Goal: Information Seeking & Learning: Learn about a topic

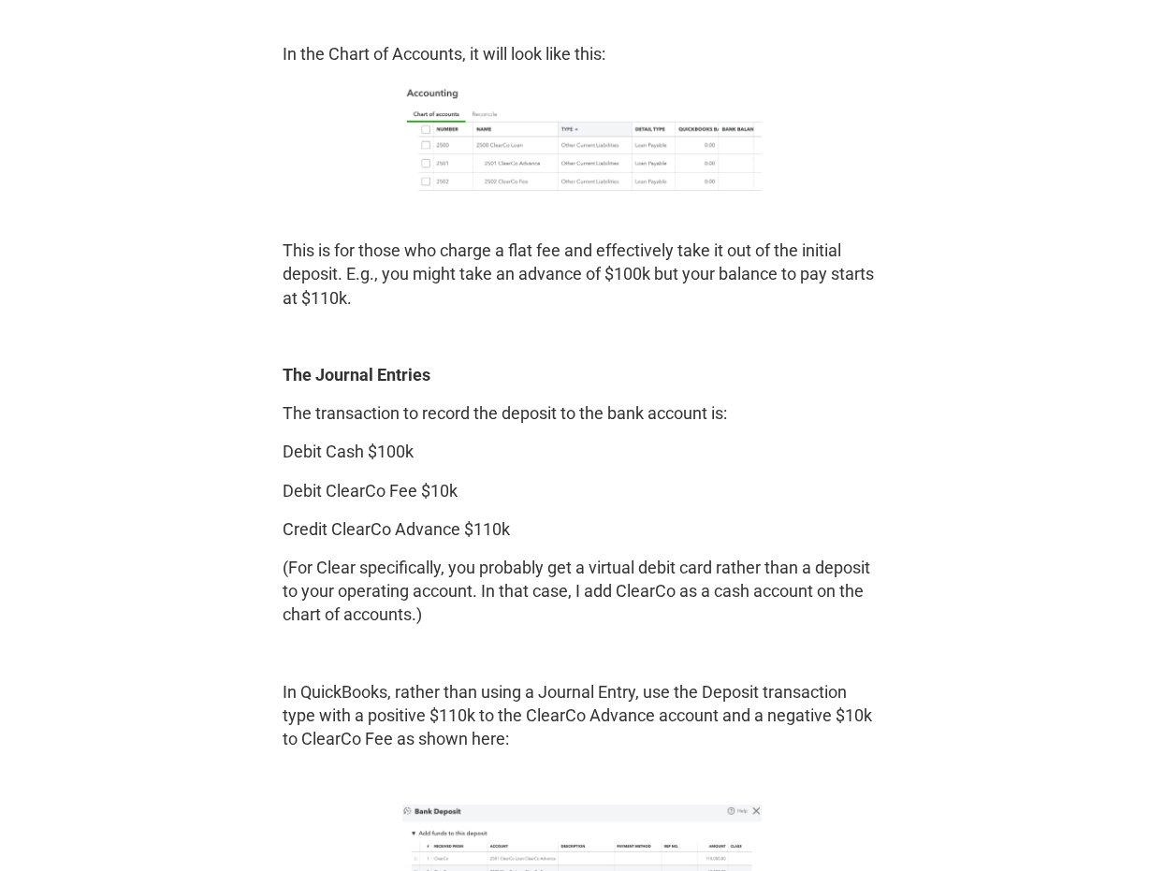
scroll to position [2689, 0]
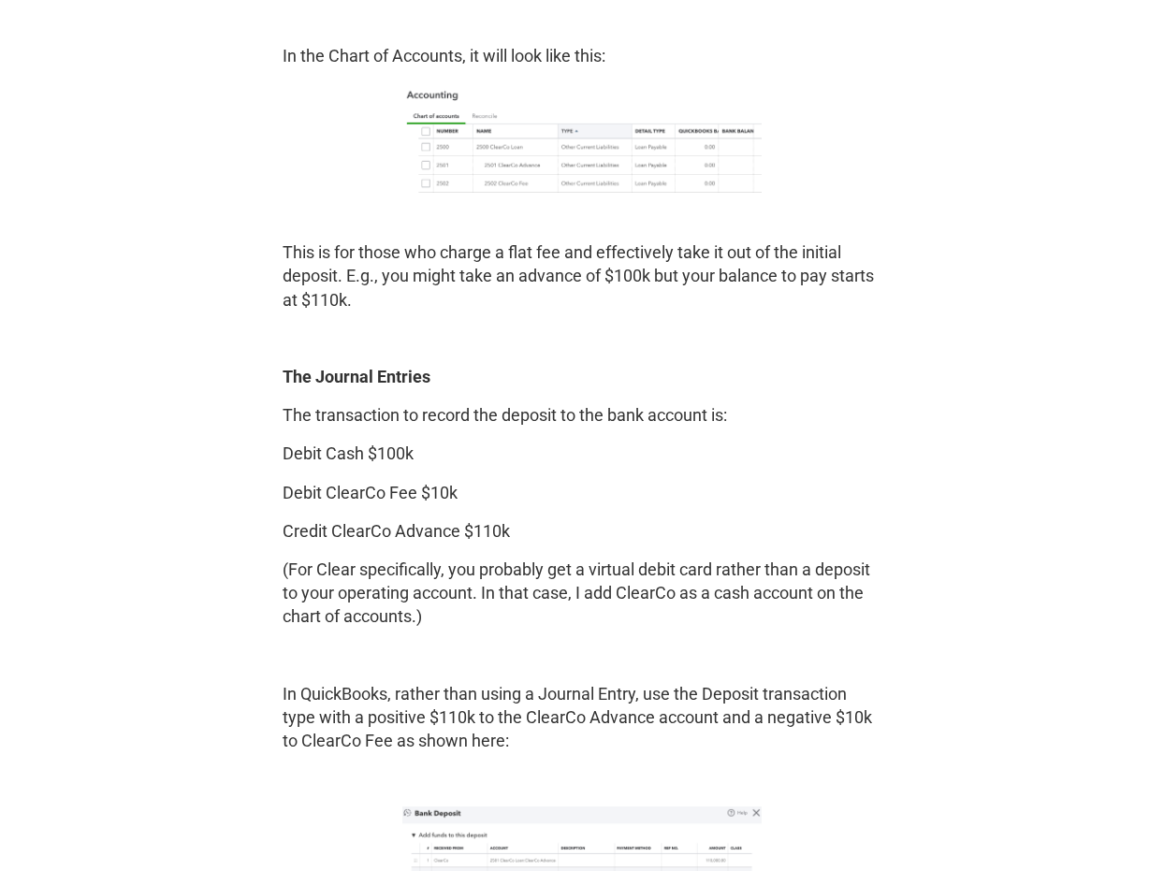
click at [799, 279] on p "This is for those who charge a flat fee and effectively take it out of the init…" at bounding box center [582, 276] width 599 height 71
click at [732, 271] on p "This is for those who charge a flat fee and effectively take it out of the init…" at bounding box center [582, 276] width 599 height 71
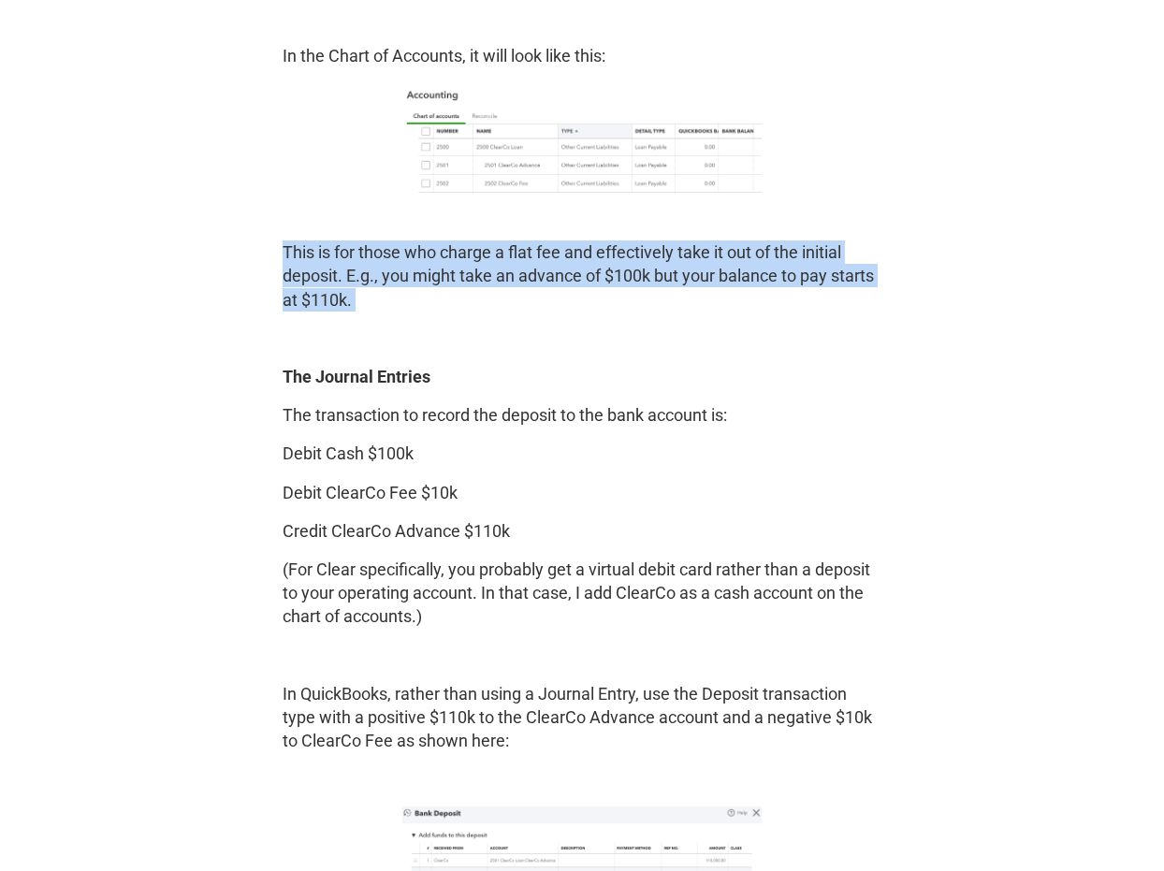
click at [647, 274] on p "This is for those who charge a flat fee and effectively take it out of the init…" at bounding box center [582, 276] width 599 height 71
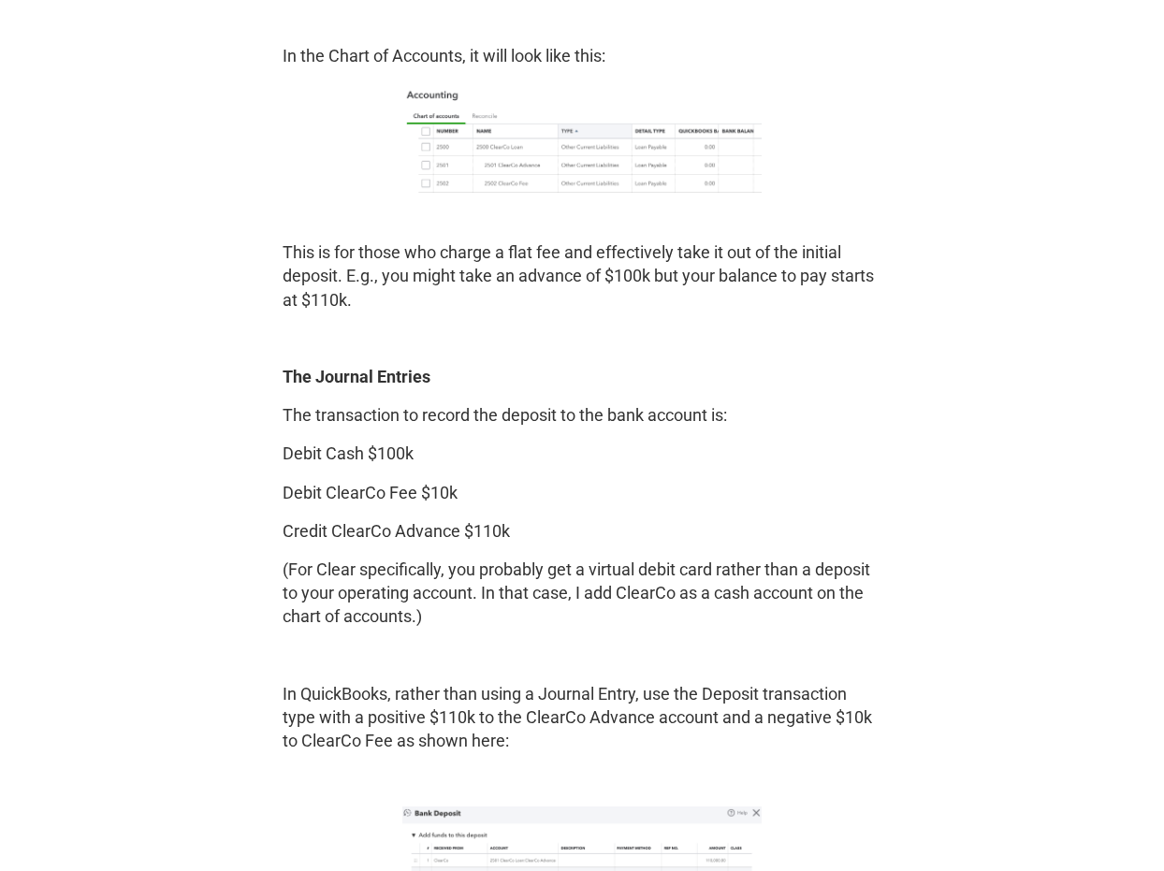
click at [647, 274] on p "This is for those who charge a flat fee and effectively take it out of the init…" at bounding box center [582, 276] width 599 height 71
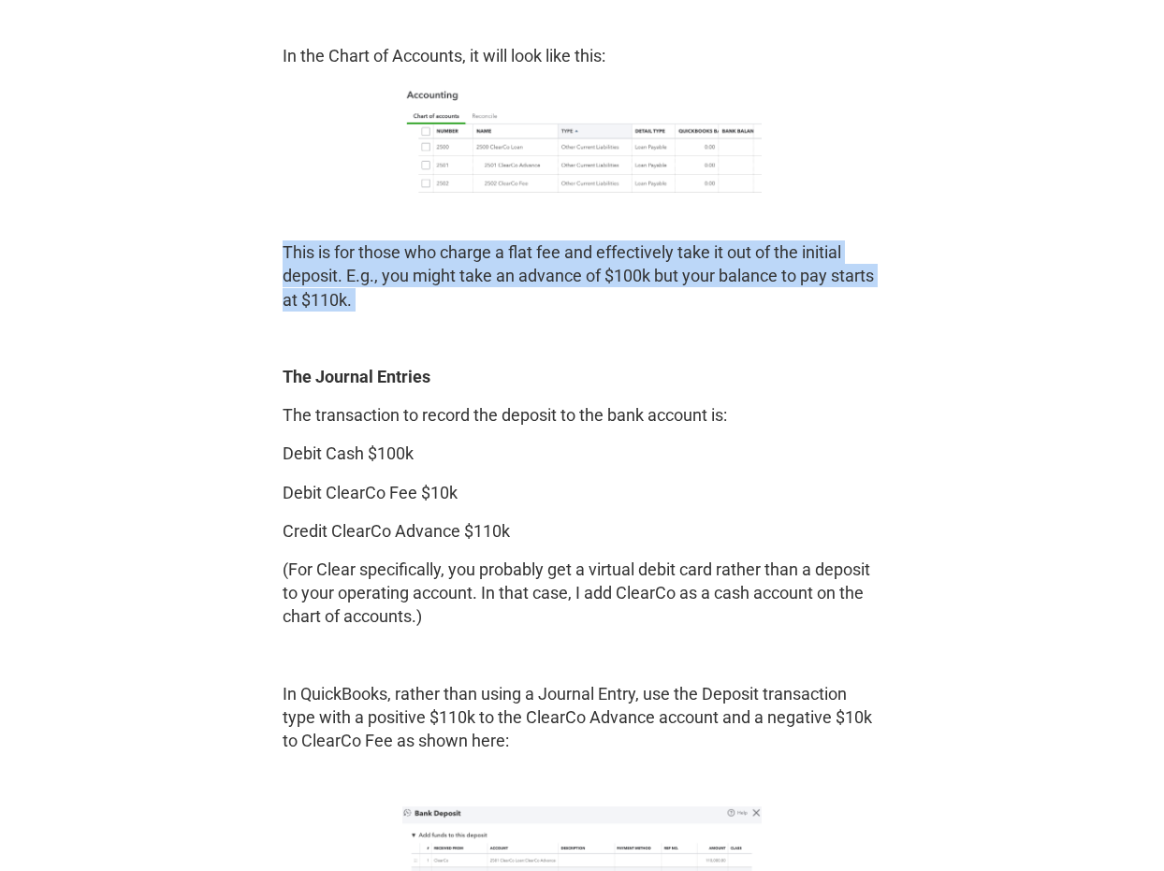
click at [509, 281] on p "This is for those who charge a flat fee and effectively take it out of the init…" at bounding box center [582, 276] width 599 height 71
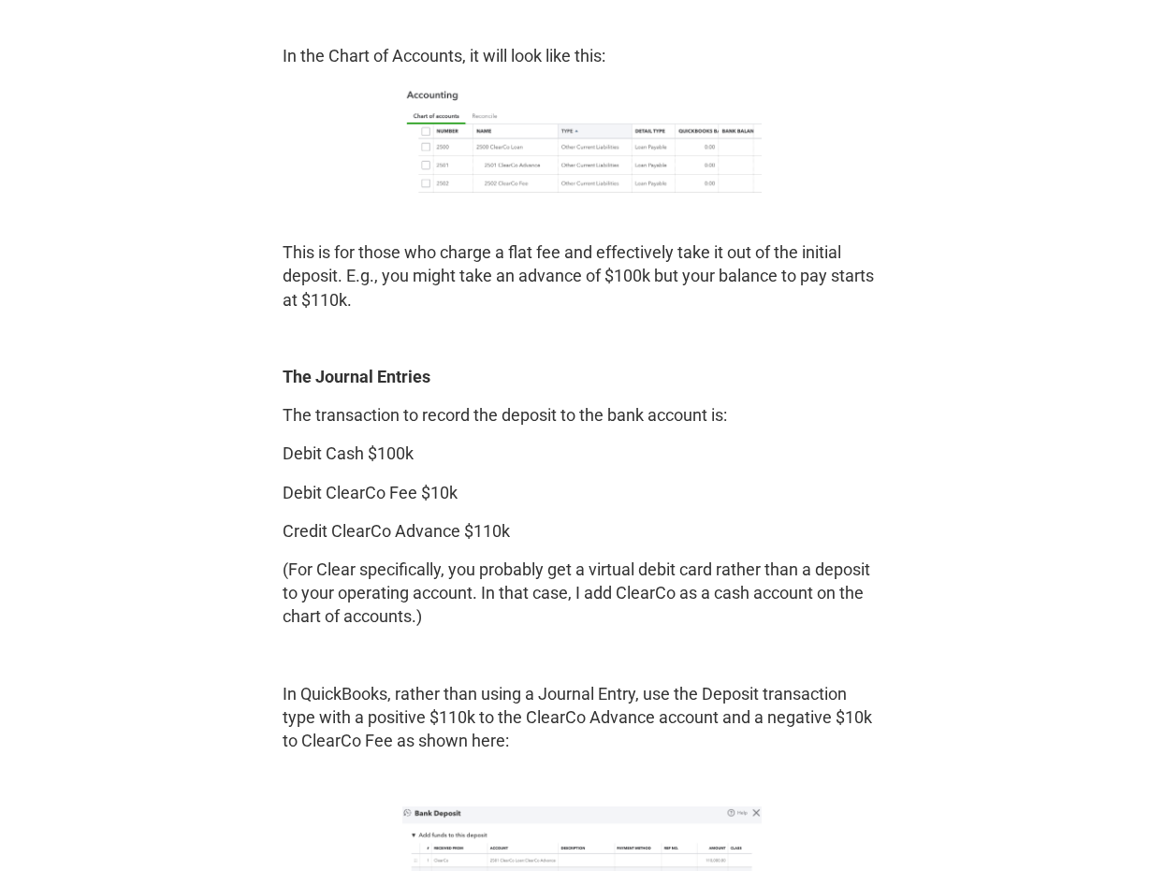
click at [509, 281] on p "This is for those who charge a flat fee and effectively take it out of the init…" at bounding box center [582, 276] width 599 height 71
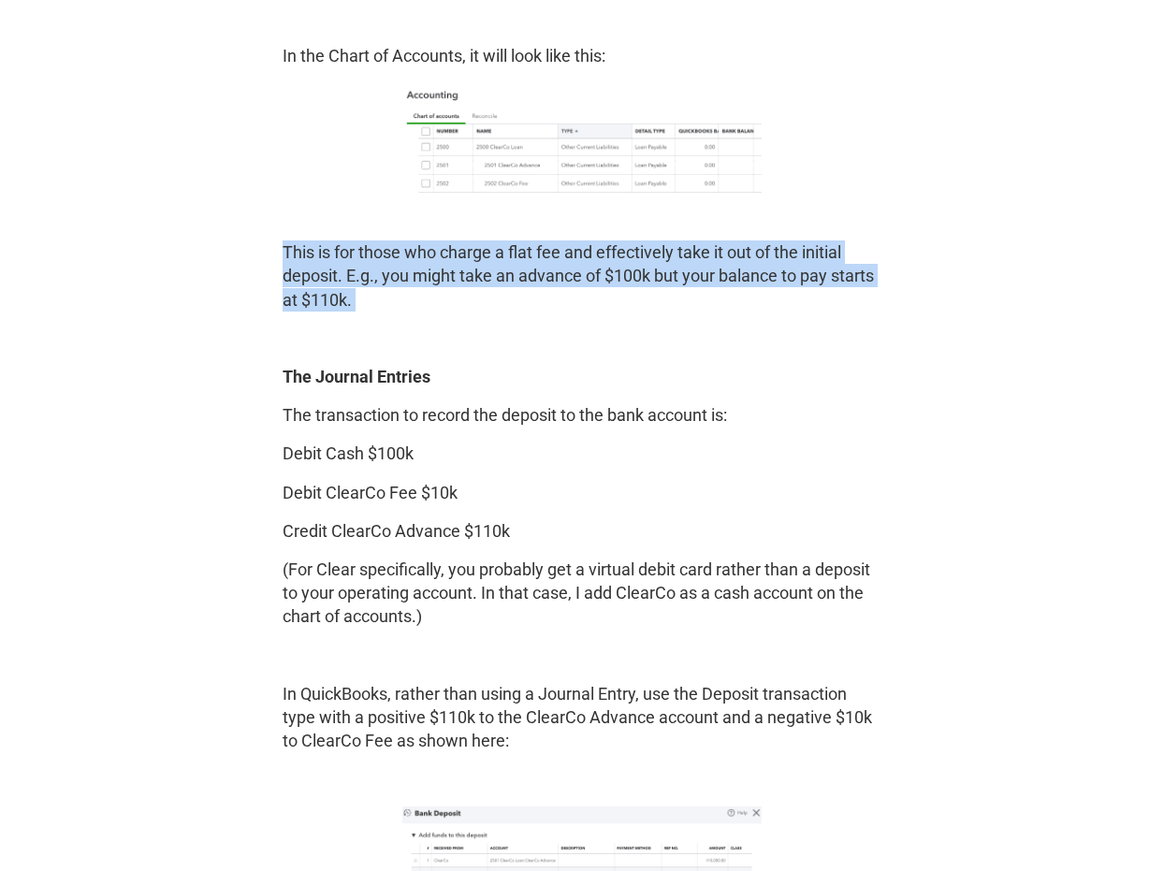
click at [446, 273] on p "This is for those who charge a flat fee and effectively take it out of the init…" at bounding box center [582, 276] width 599 height 71
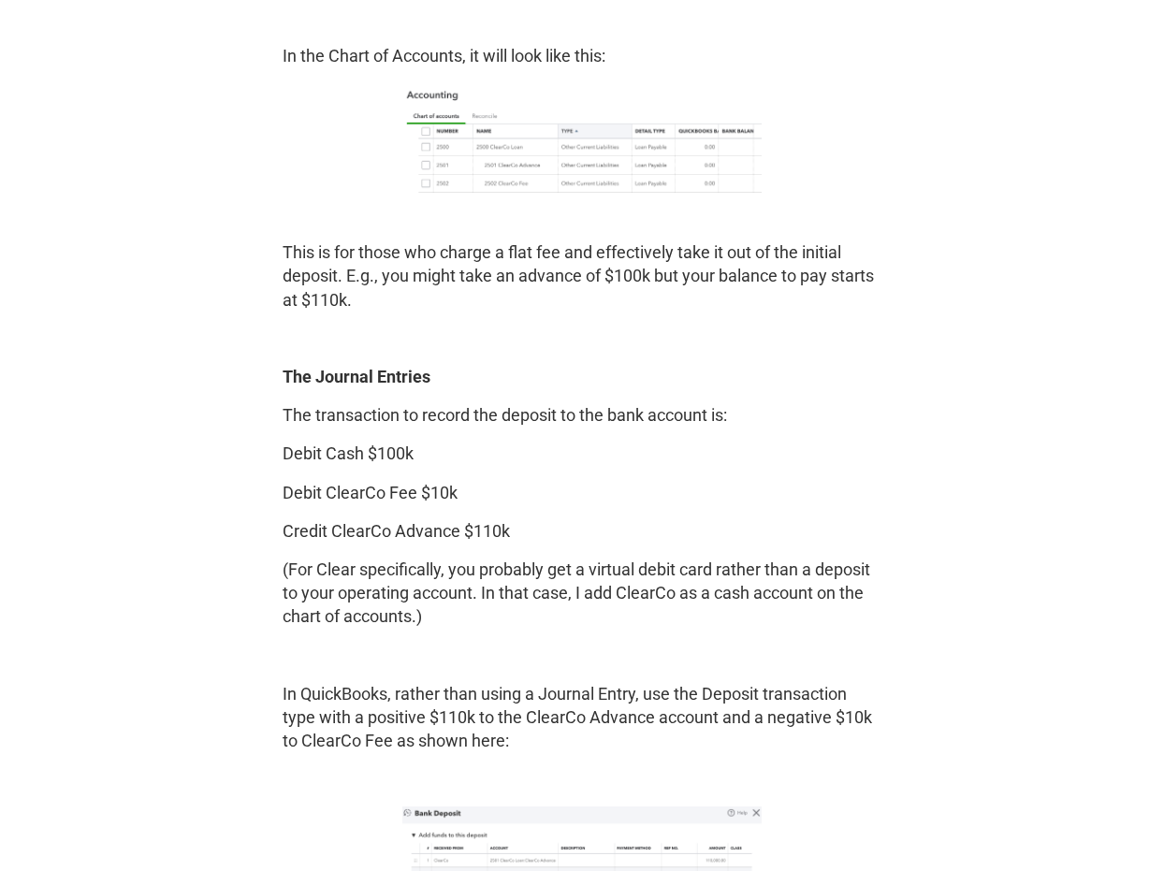
click at [446, 273] on p "This is for those who charge a flat fee and effectively take it out of the init…" at bounding box center [582, 276] width 599 height 71
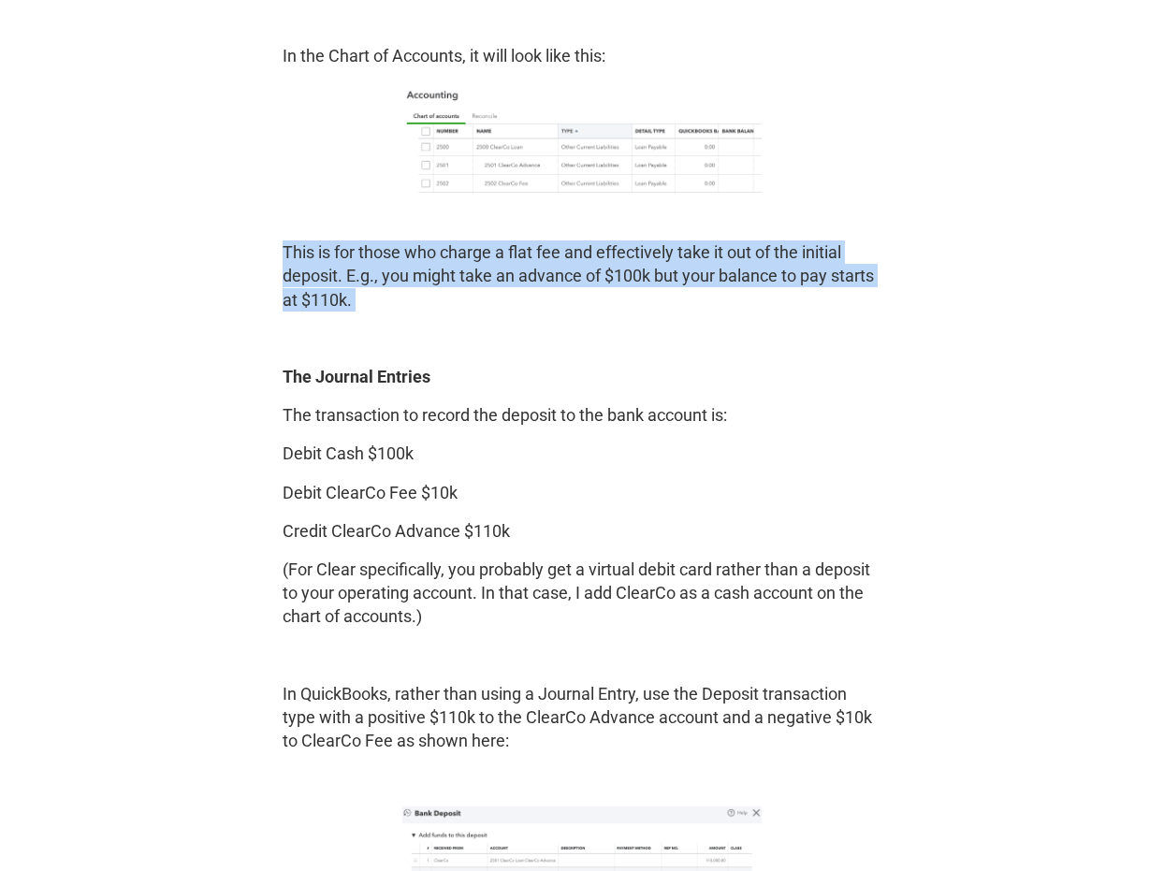
click at [380, 276] on p "This is for those who charge a flat fee and effectively take it out of the init…" at bounding box center [582, 276] width 599 height 71
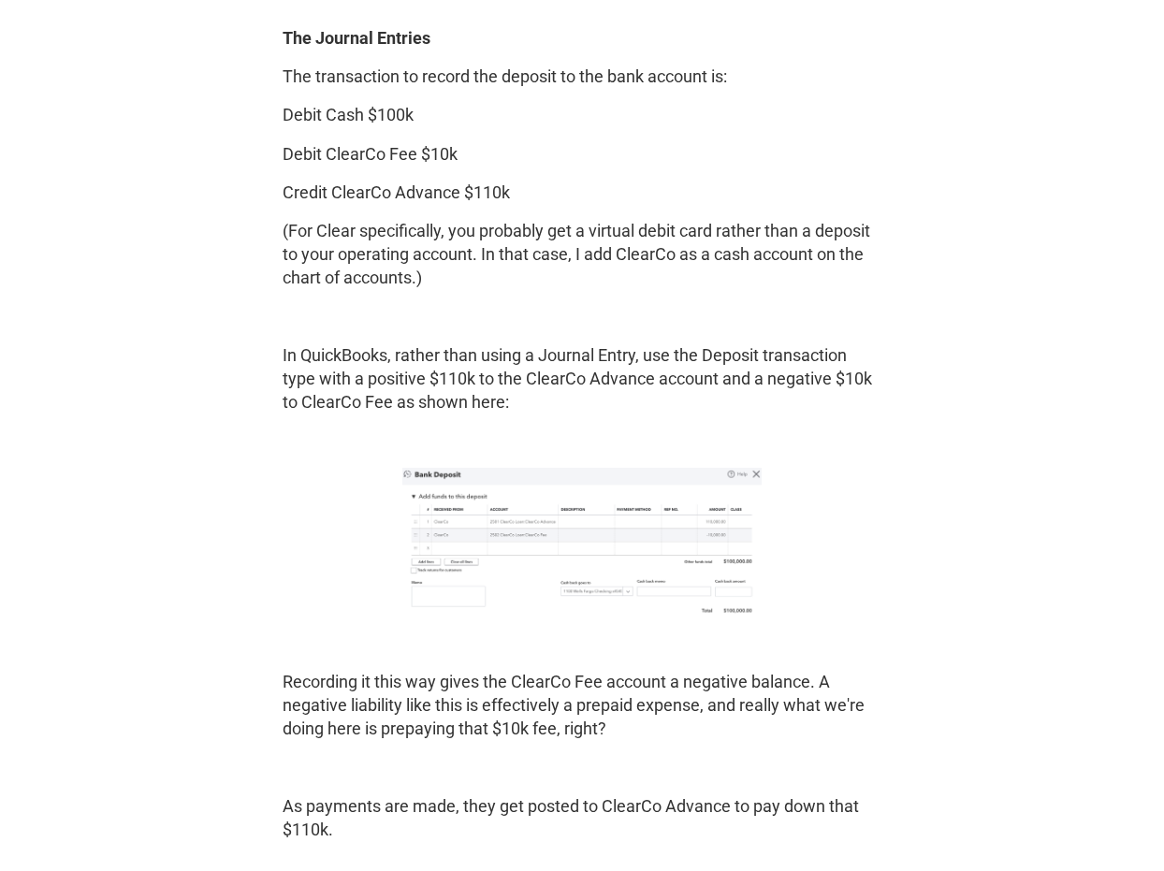
scroll to position [3170, 0]
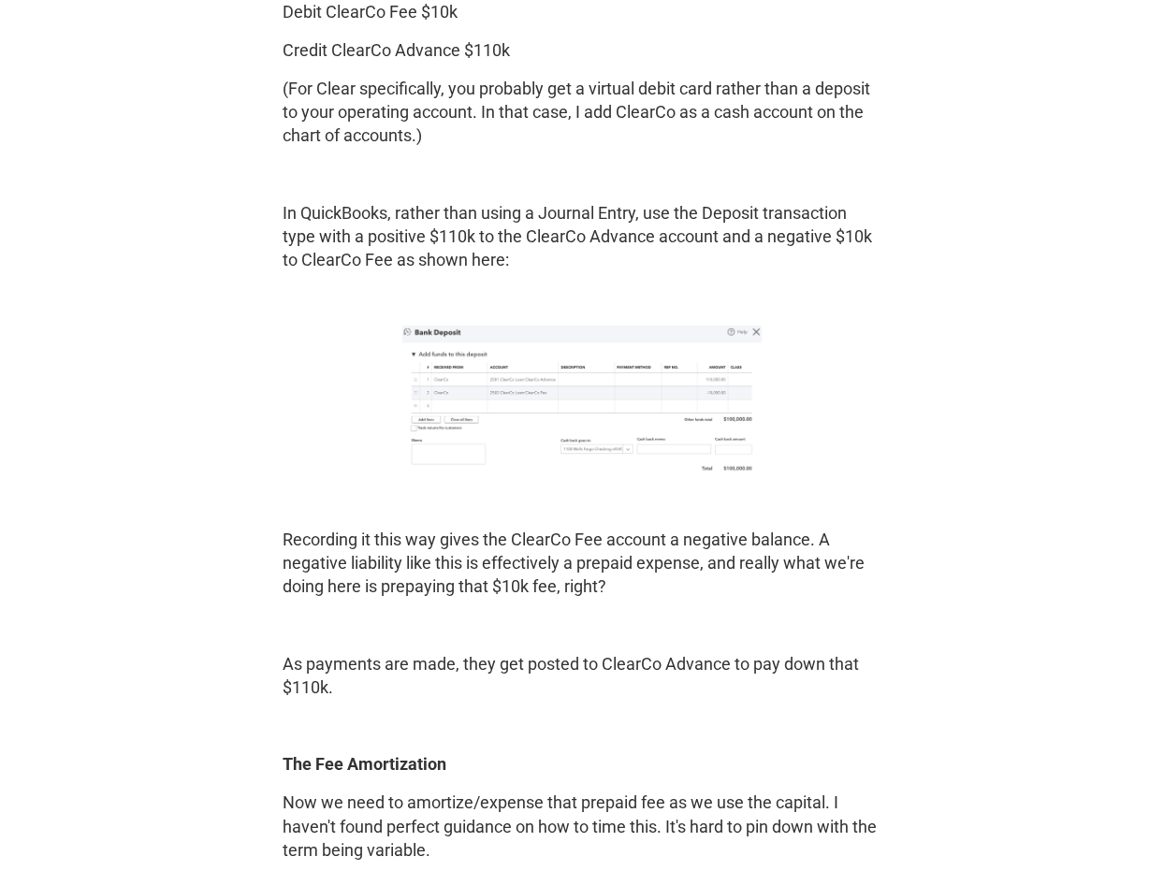
click at [639, 379] on img at bounding box center [581, 403] width 359 height 154
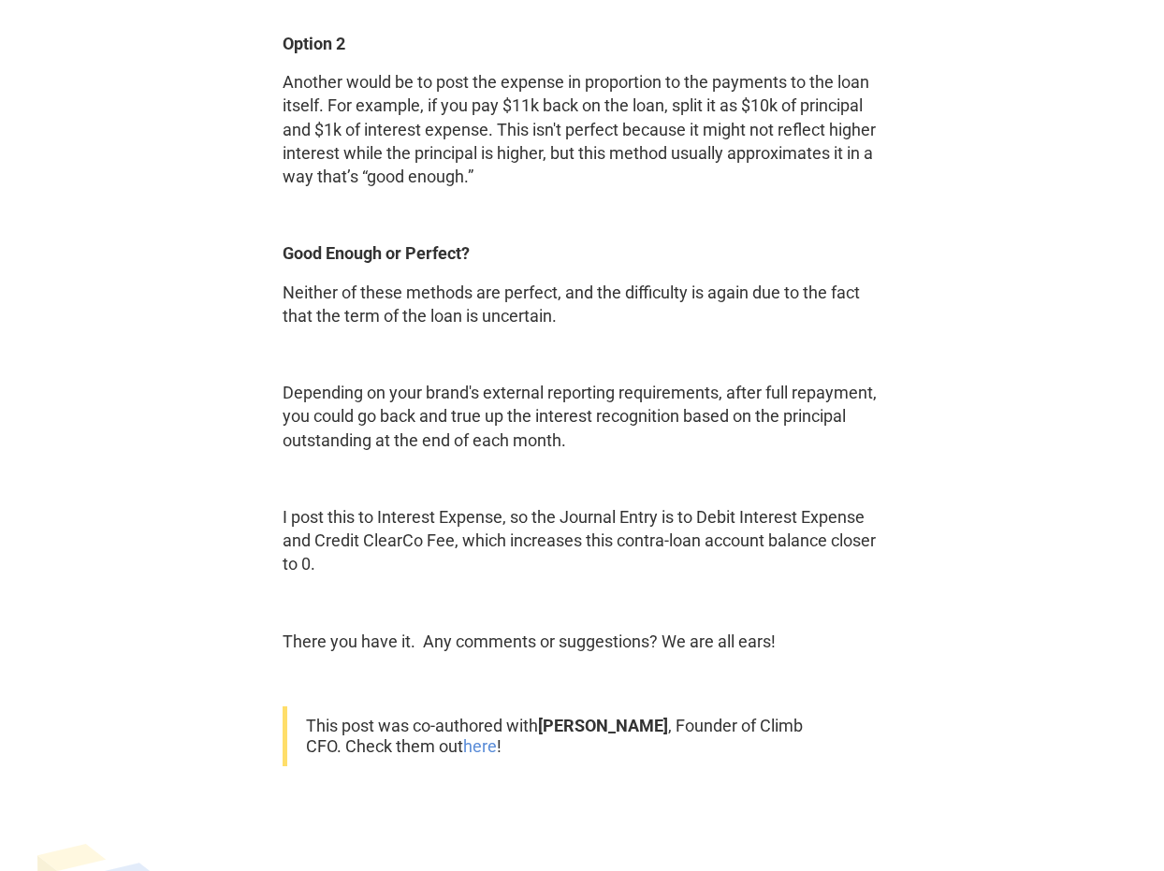
scroll to position [4267, 0]
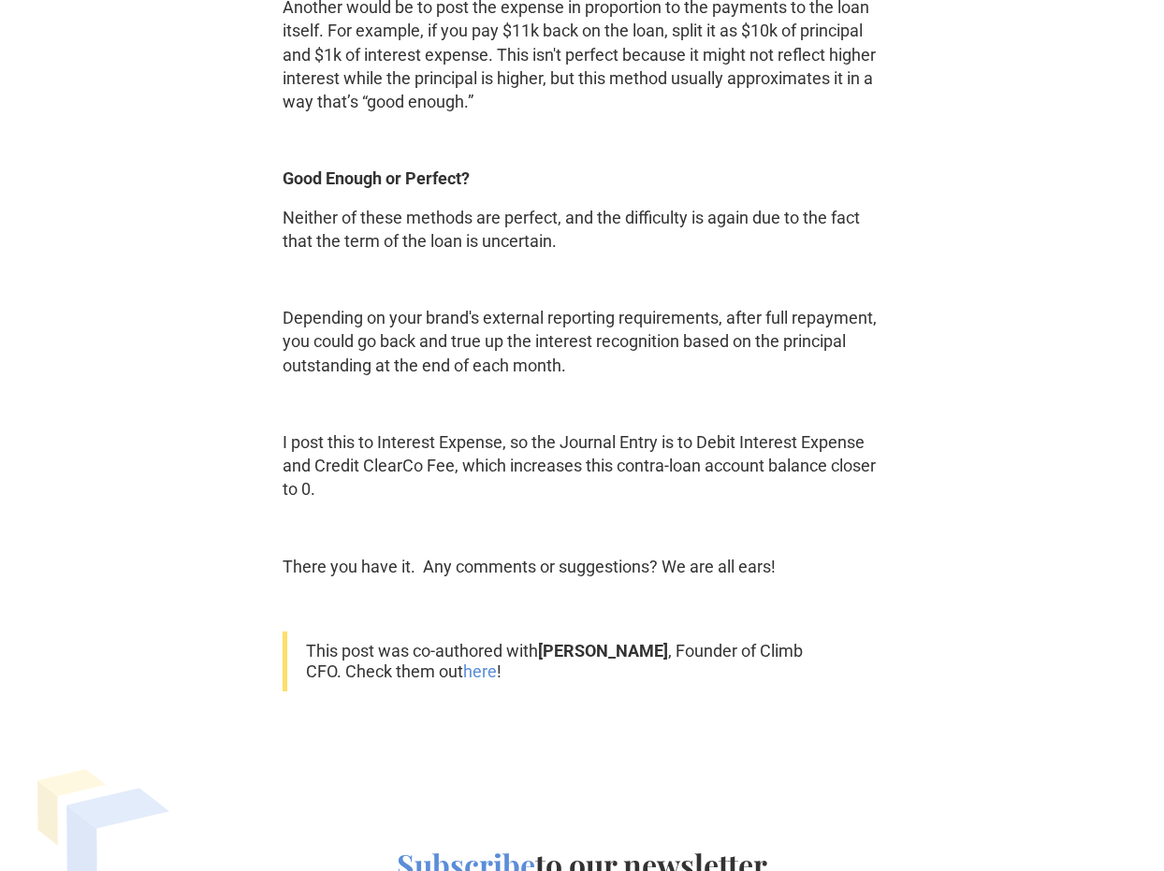
click at [455, 206] on p "Neither of these methods are perfect, and the difficulty is again due to the fa…" at bounding box center [582, 229] width 599 height 47
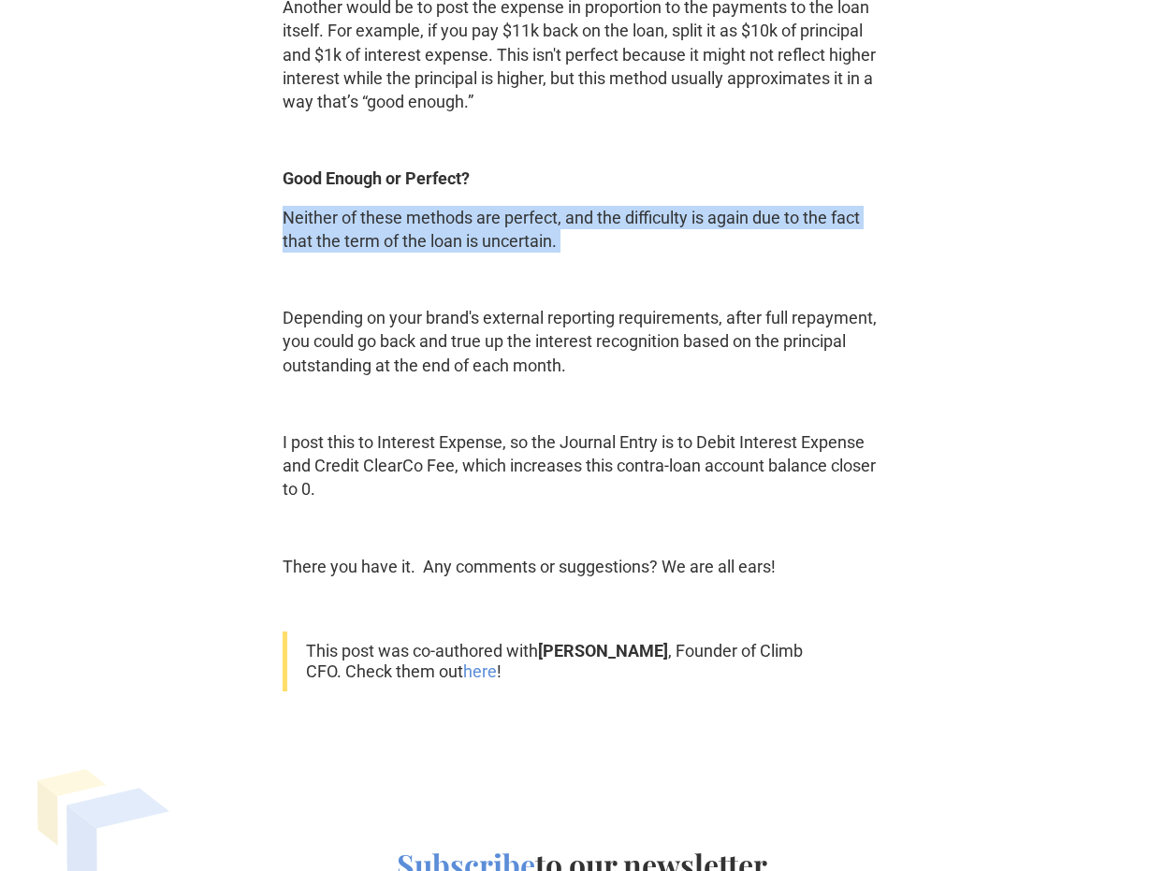
click at [552, 208] on p "Neither of these methods are perfect, and the difficulty is again due to the fa…" at bounding box center [582, 229] width 599 height 47
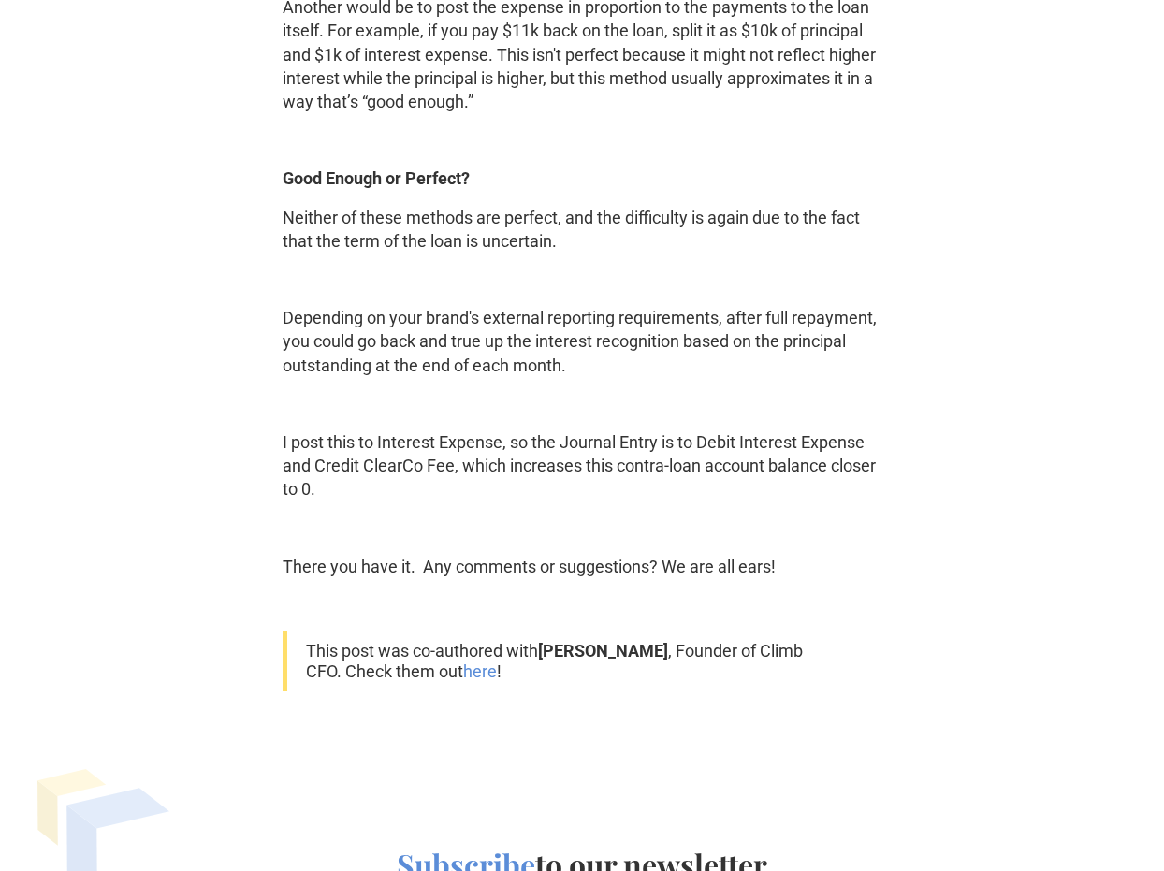
click at [552, 208] on p "Neither of these methods are perfect, and the difficulty is again due to the fa…" at bounding box center [582, 229] width 599 height 47
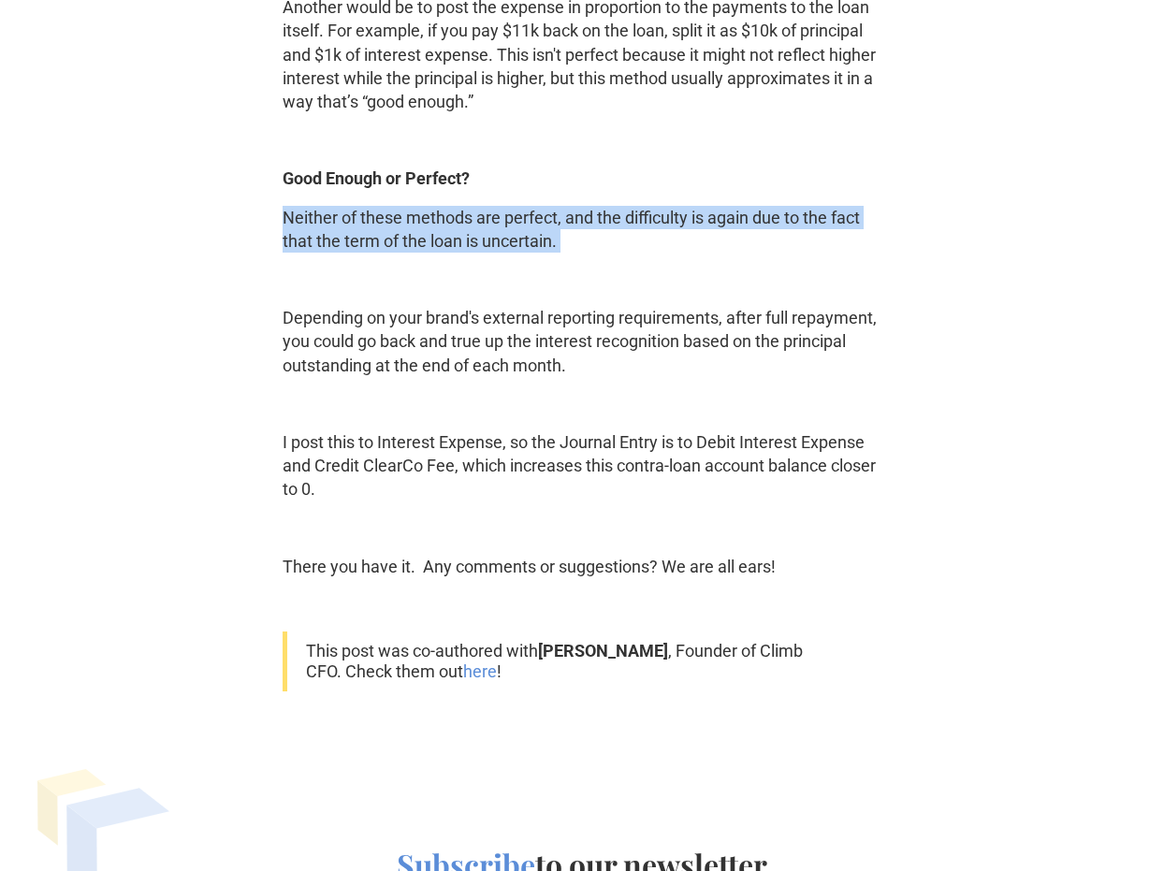
click at [474, 224] on p "Neither of these methods are perfect, and the difficulty is again due to the fa…" at bounding box center [582, 229] width 599 height 47
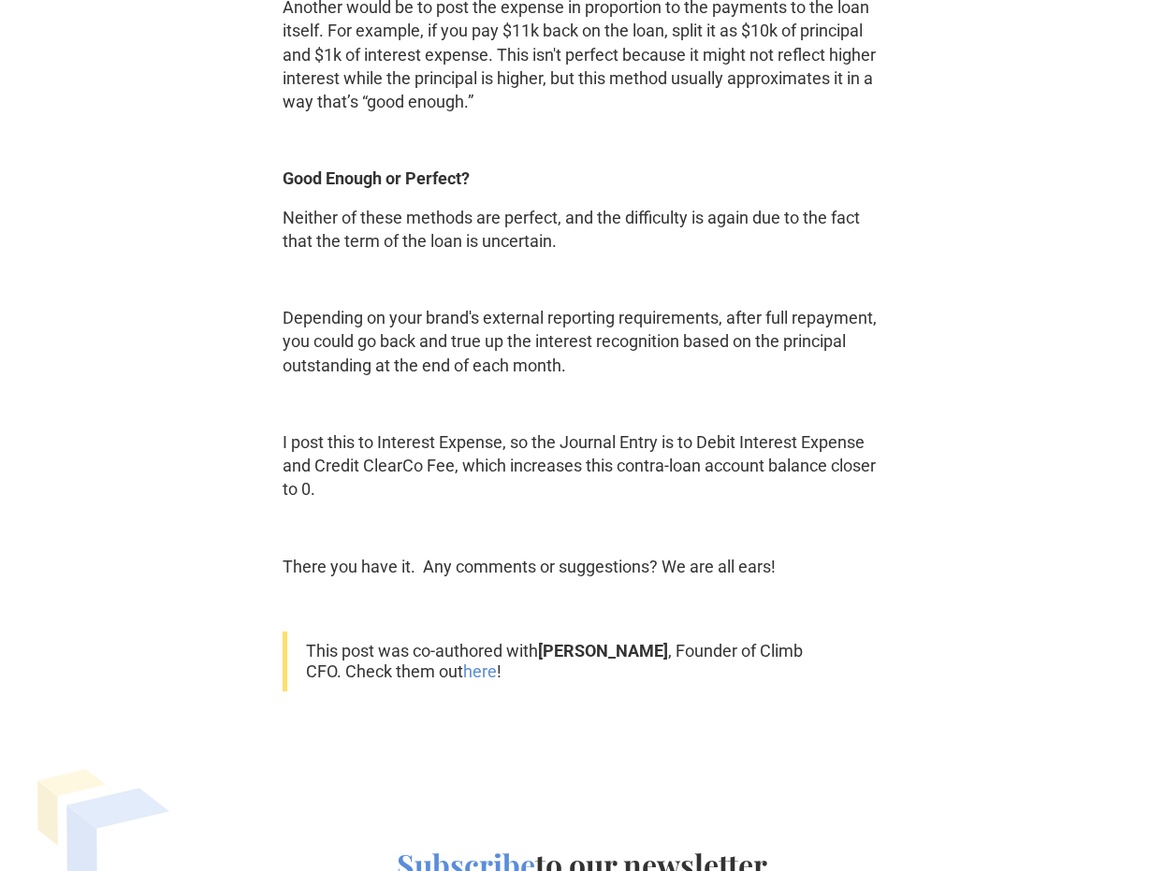
click at [474, 224] on p "Neither of these methods are perfect, and the difficulty is again due to the fa…" at bounding box center [582, 229] width 599 height 47
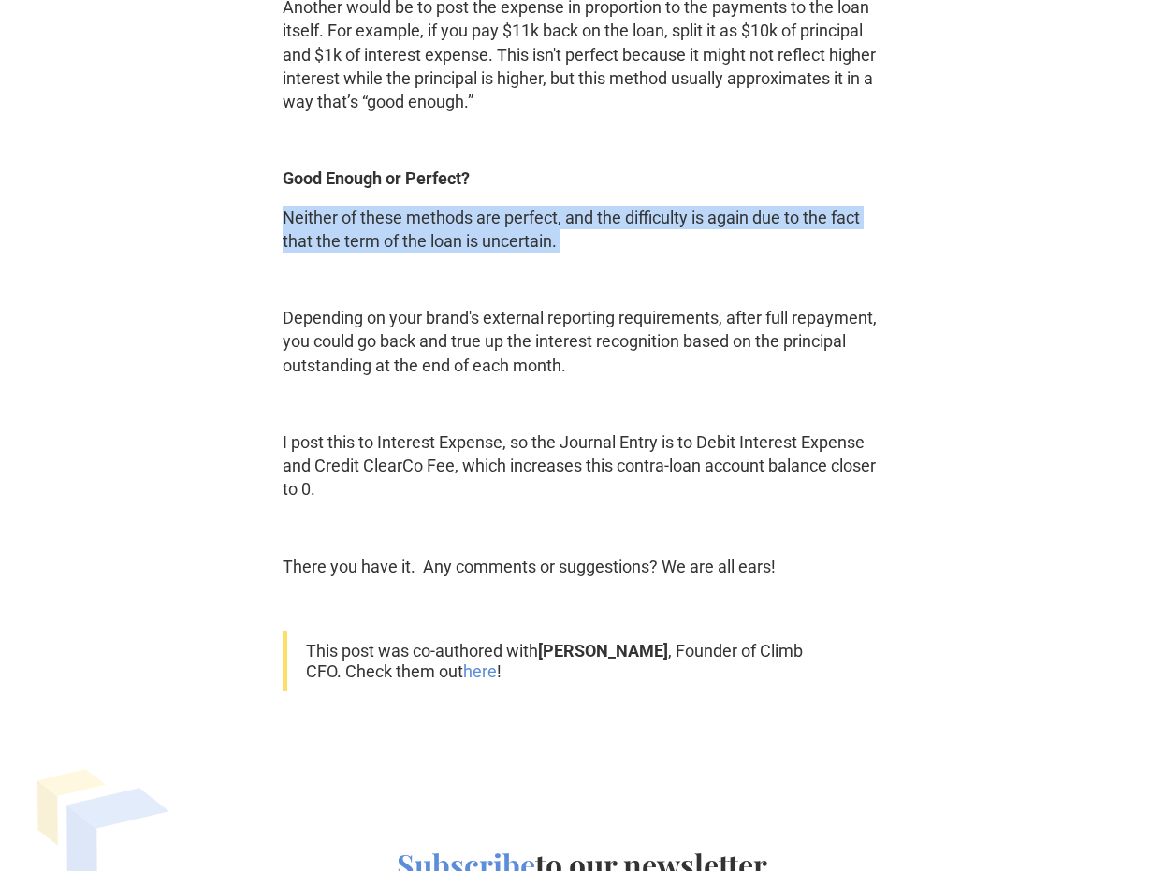
click at [401, 222] on p "Neither of these methods are perfect, and the difficulty is again due to the fa…" at bounding box center [582, 229] width 599 height 47
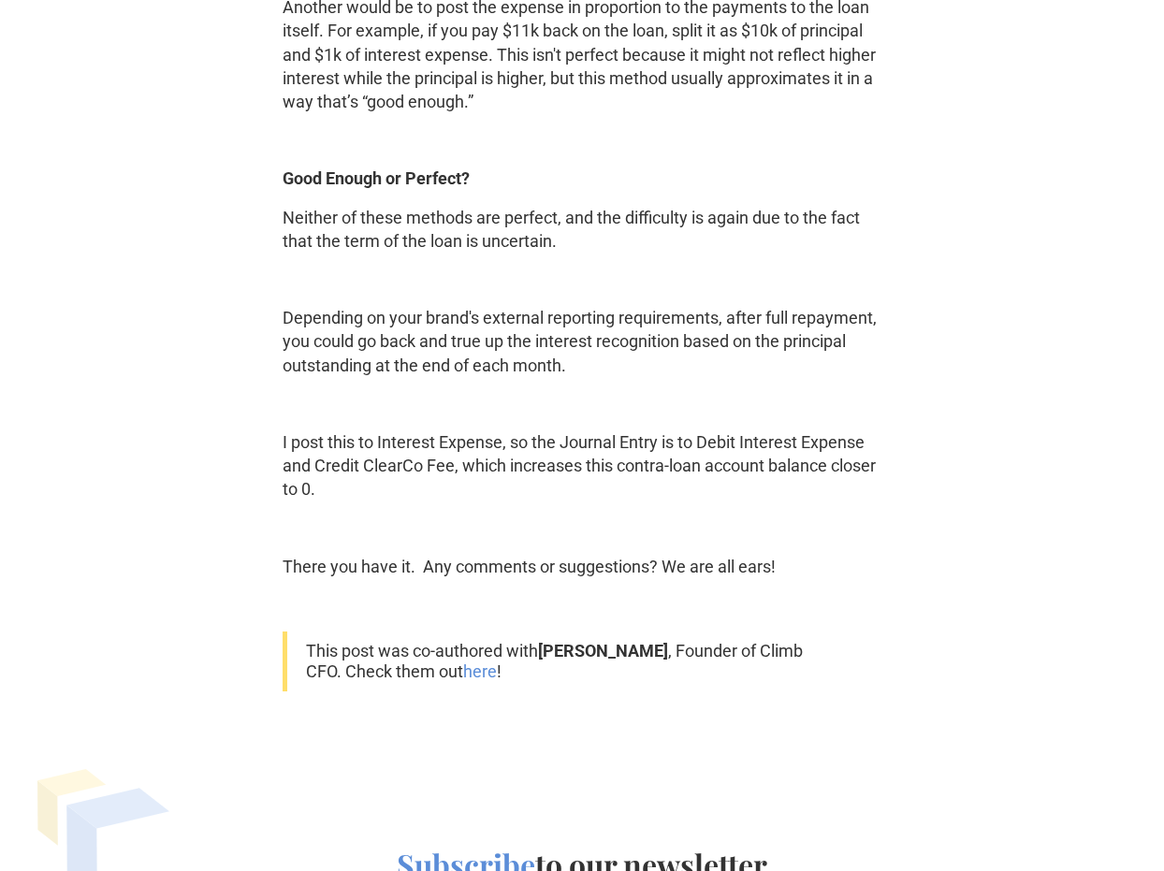
click at [401, 222] on p "Neither of these methods are perfect, and the difficulty is again due to the fa…" at bounding box center [582, 229] width 599 height 47
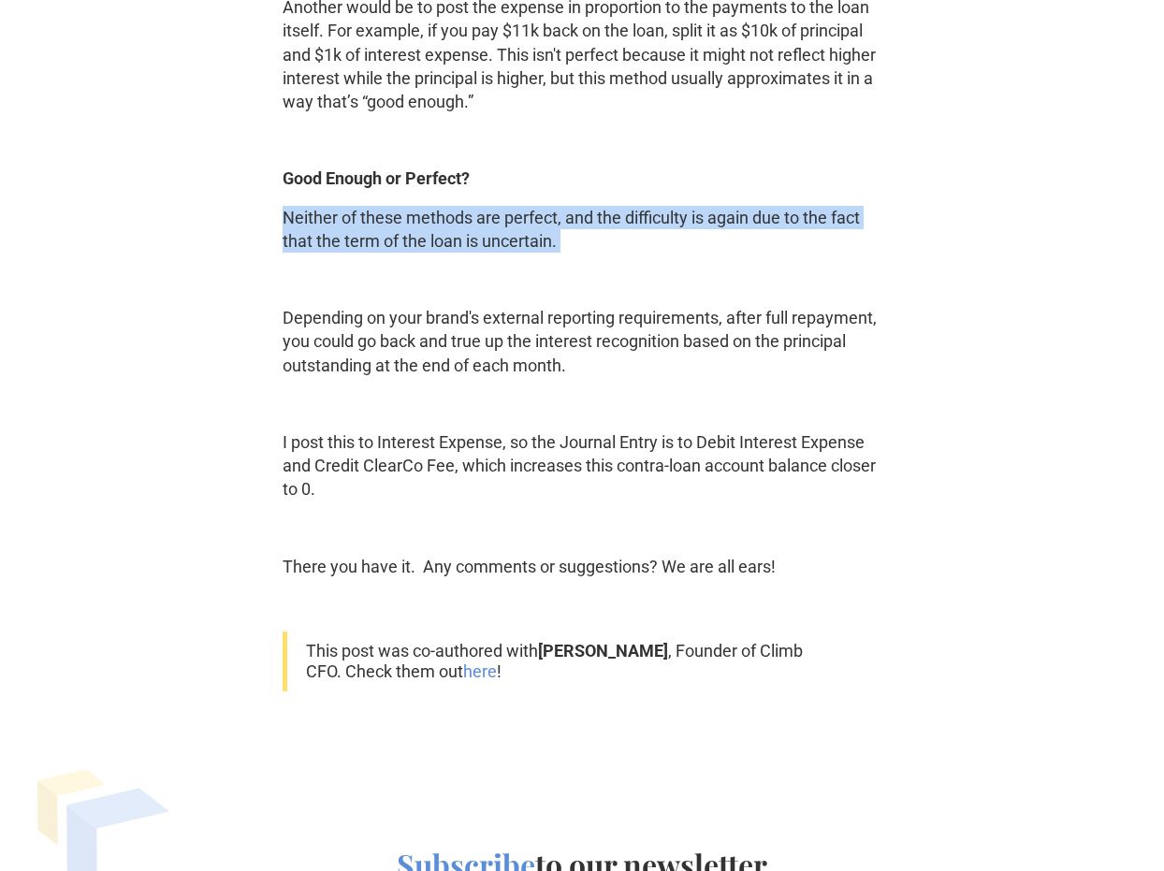
click at [469, 331] on p "Depending on your brand's external reporting requirements, after full repayment…" at bounding box center [582, 341] width 599 height 71
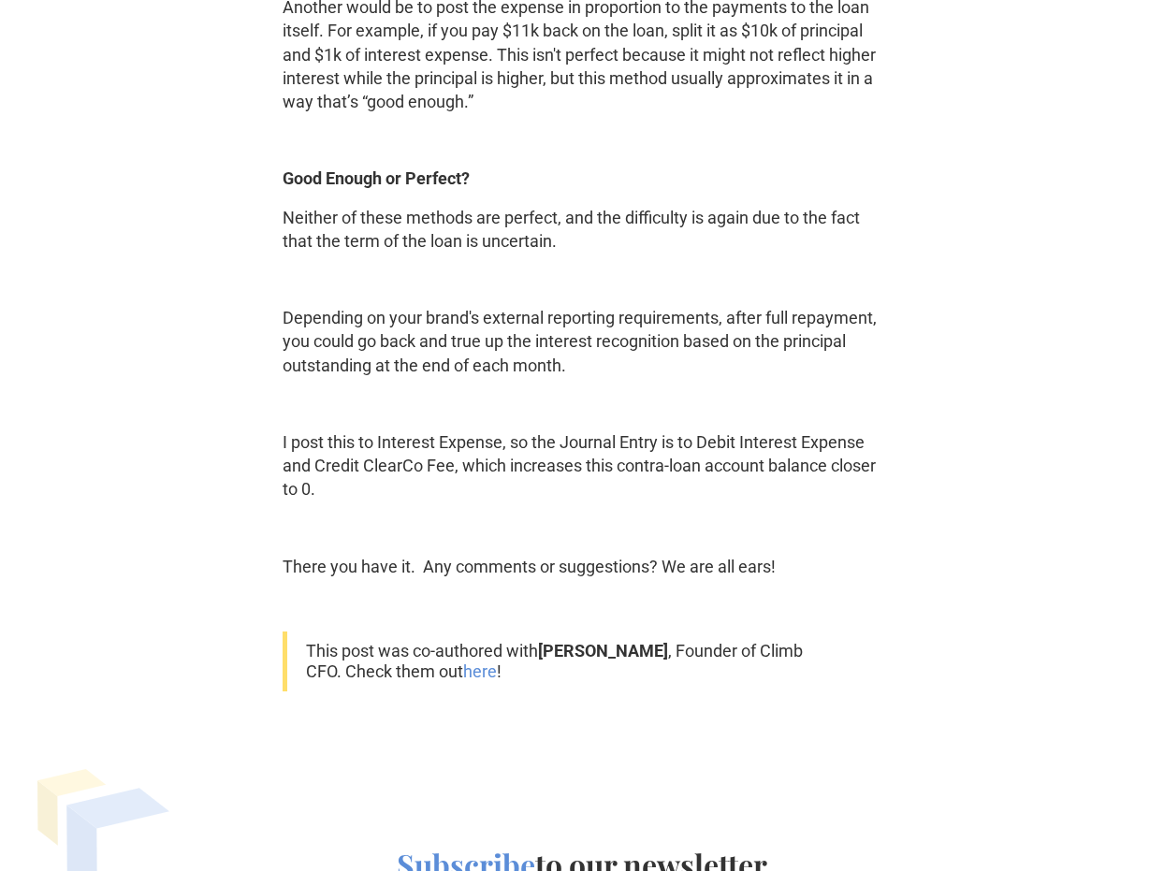
click at [469, 331] on p "Depending on your brand's external reporting requirements, after full repayment…" at bounding box center [582, 341] width 599 height 71
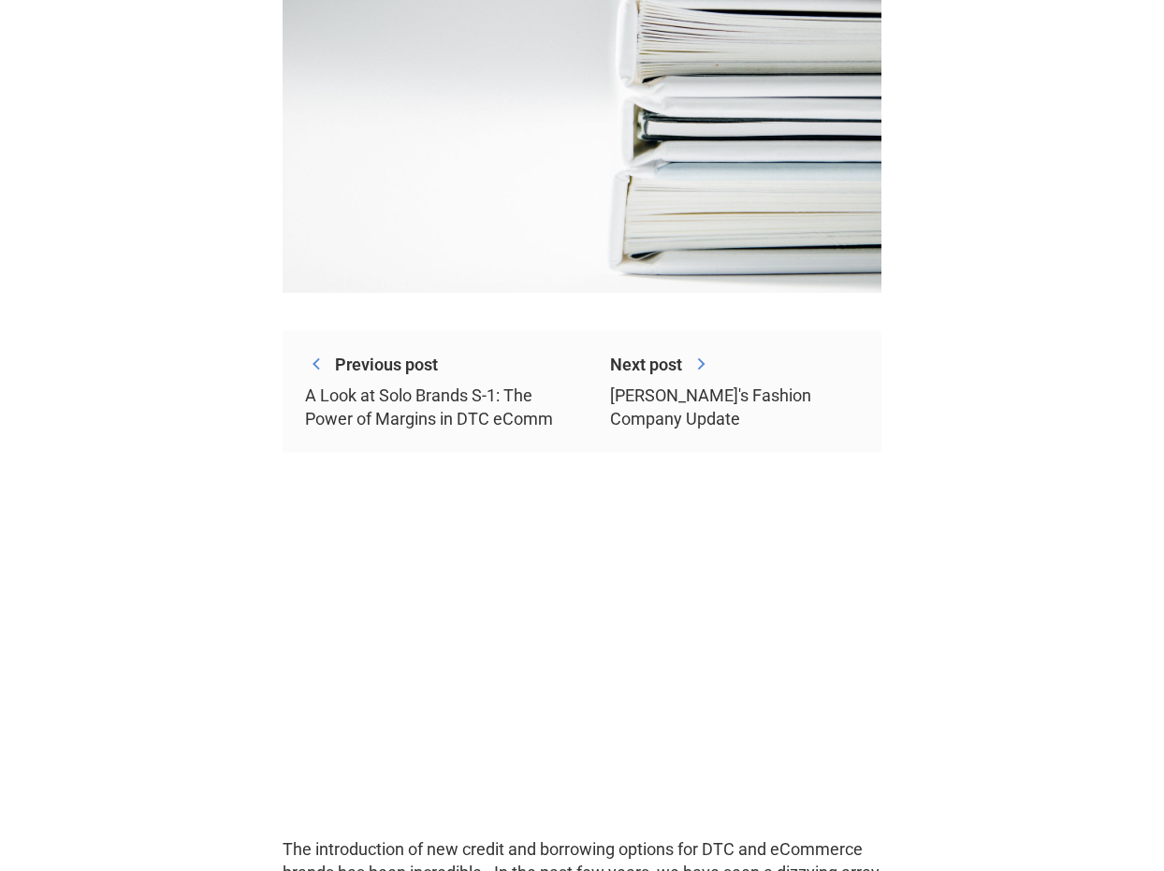
scroll to position [618, 0]
